Goal: Entertainment & Leisure: Consume media (video, audio)

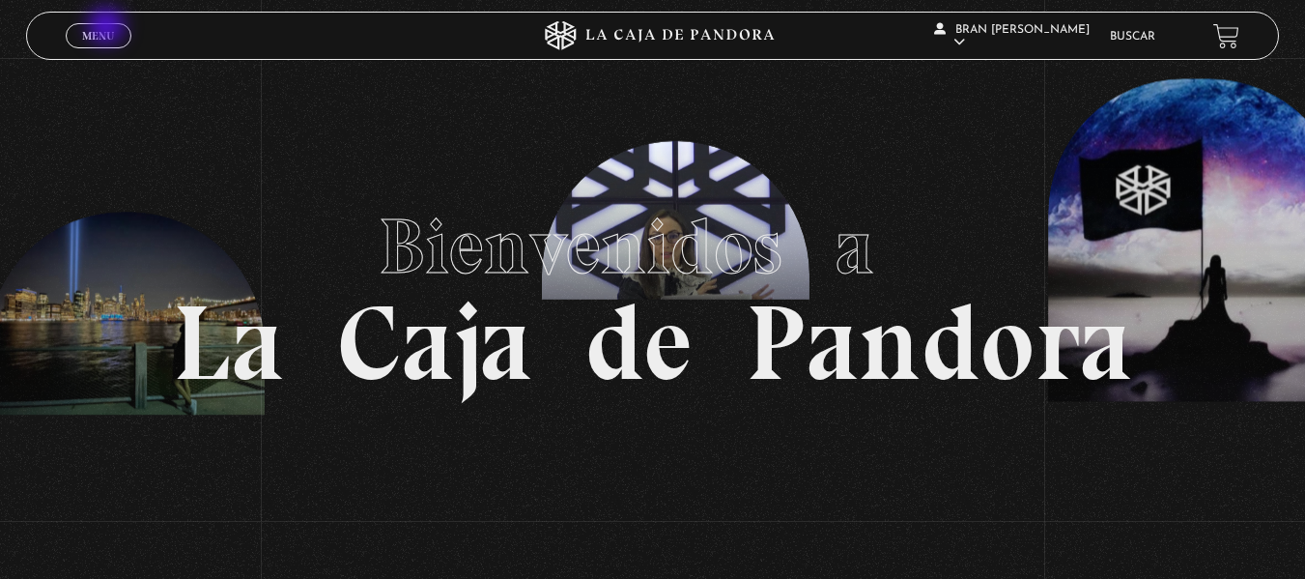
drag, startPoint x: 108, startPoint y: 15, endPoint x: 108, endPoint y: 30, distance: 14.5
click at [108, 30] on div "Menu Cerrar" at bounding box center [261, 36] width 391 height 46
click at [108, 30] on span "Menu" at bounding box center [98, 36] width 32 height 12
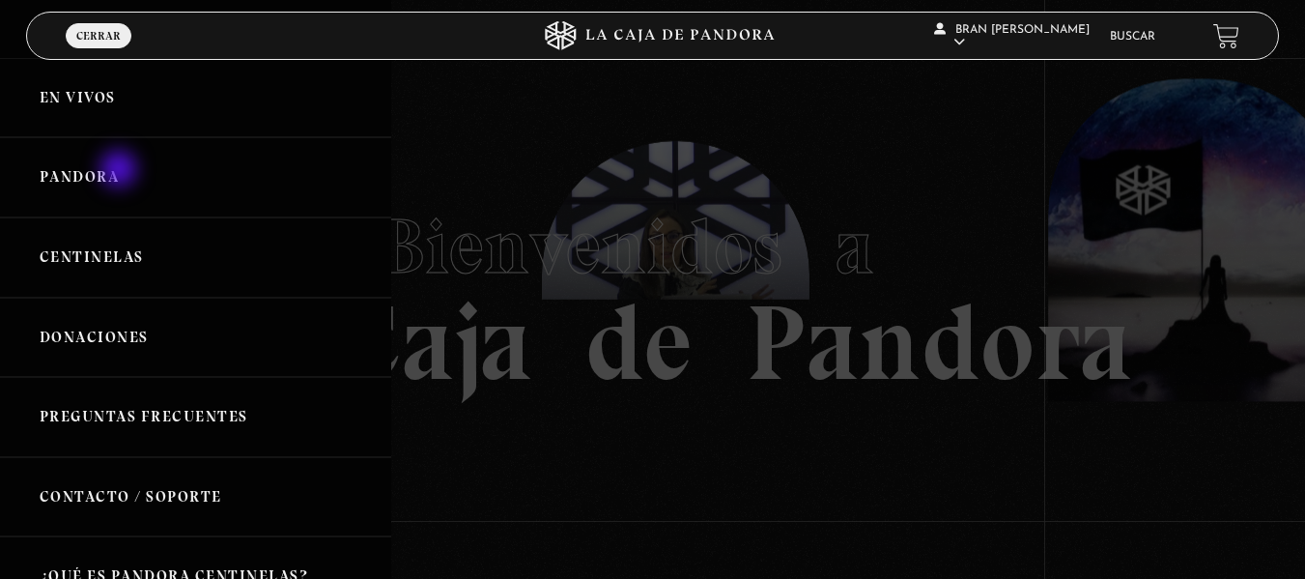
click at [121, 171] on link "Pandora" at bounding box center [195, 177] width 391 height 80
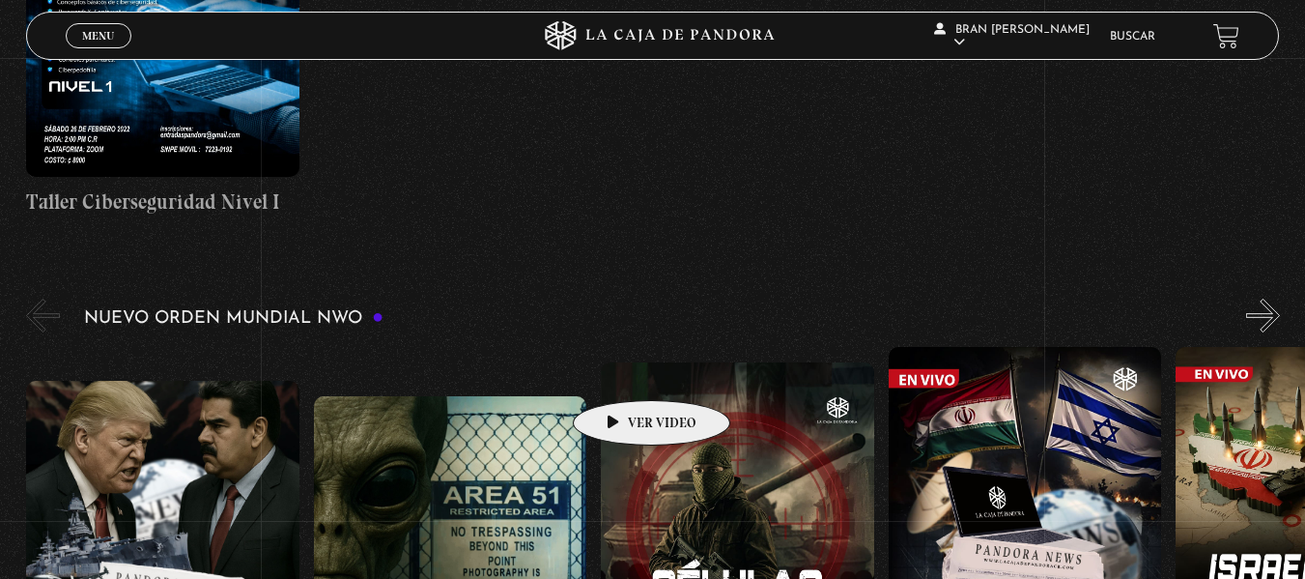
scroll to position [1073, 0]
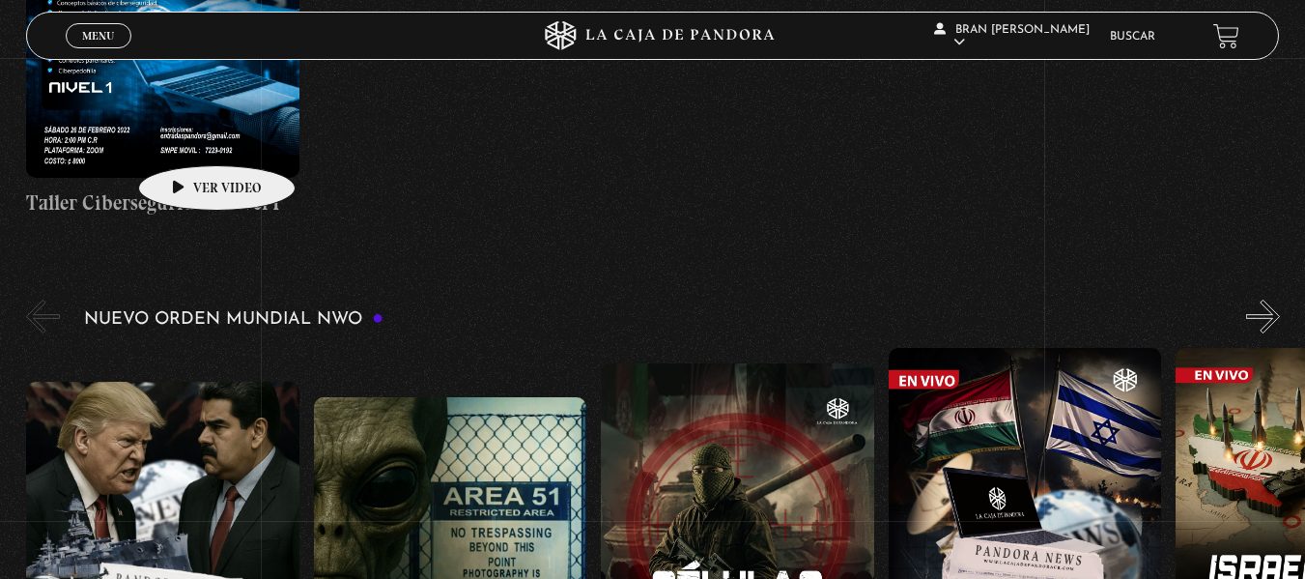
click at [186, 136] on figure at bounding box center [162, 15] width 273 height 325
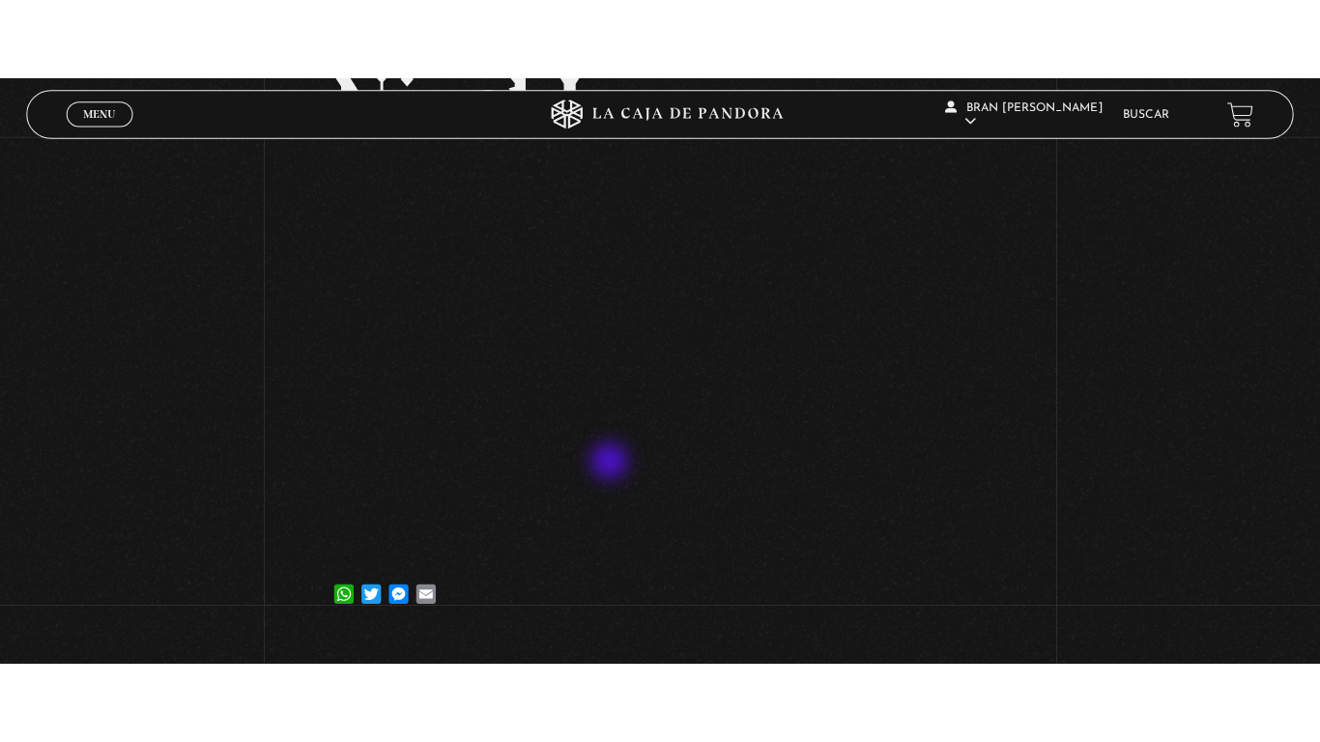
scroll to position [352, 0]
